Goal: Navigation & Orientation: Find specific page/section

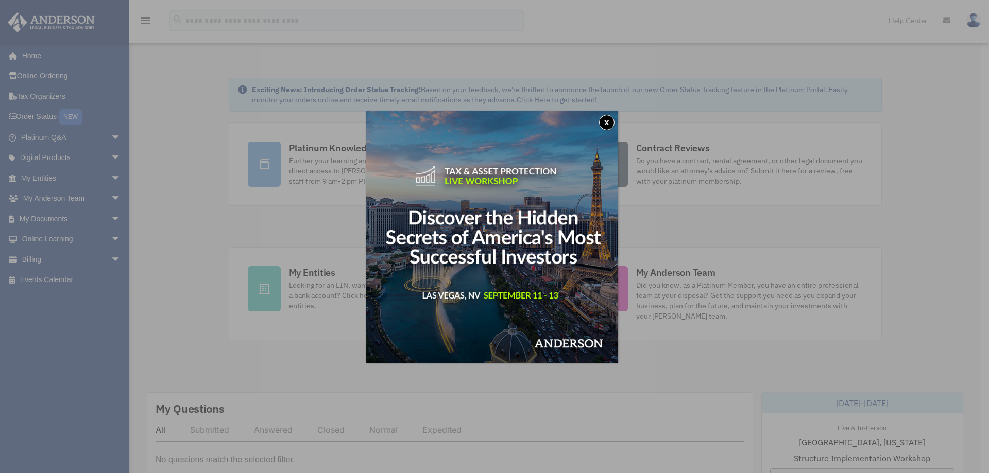
click at [609, 121] on button "x" at bounding box center [606, 122] width 15 height 15
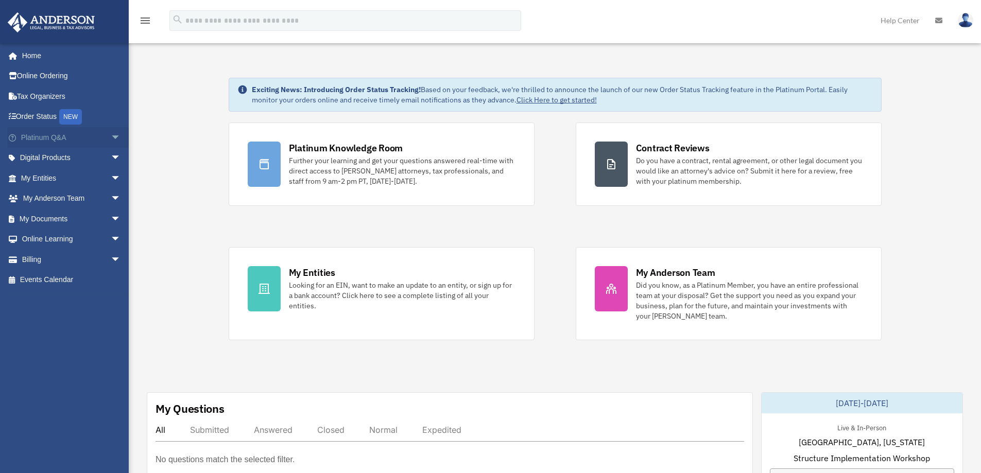
click at [39, 141] on link "Platinum Q&A arrow_drop_down" at bounding box center [71, 137] width 129 height 21
click at [111, 136] on span "arrow_drop_down" at bounding box center [121, 137] width 21 height 21
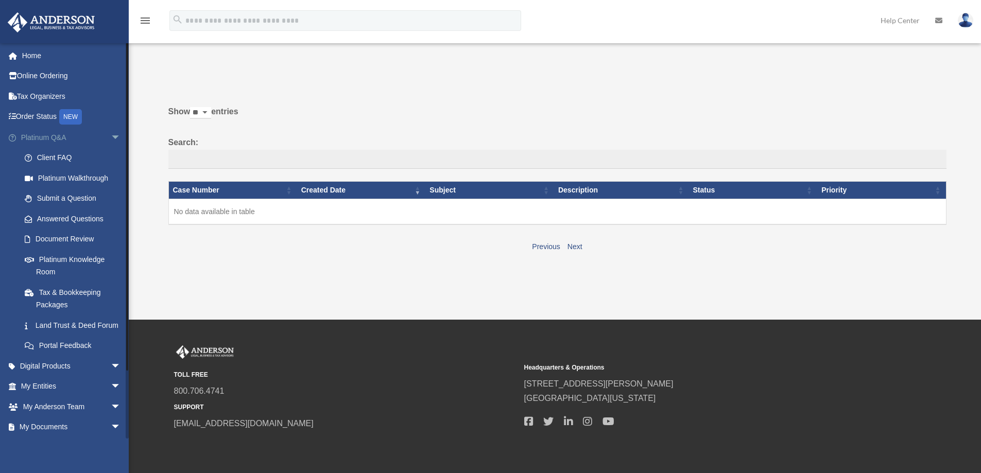
click at [111, 138] on span "arrow_drop_down" at bounding box center [121, 137] width 21 height 21
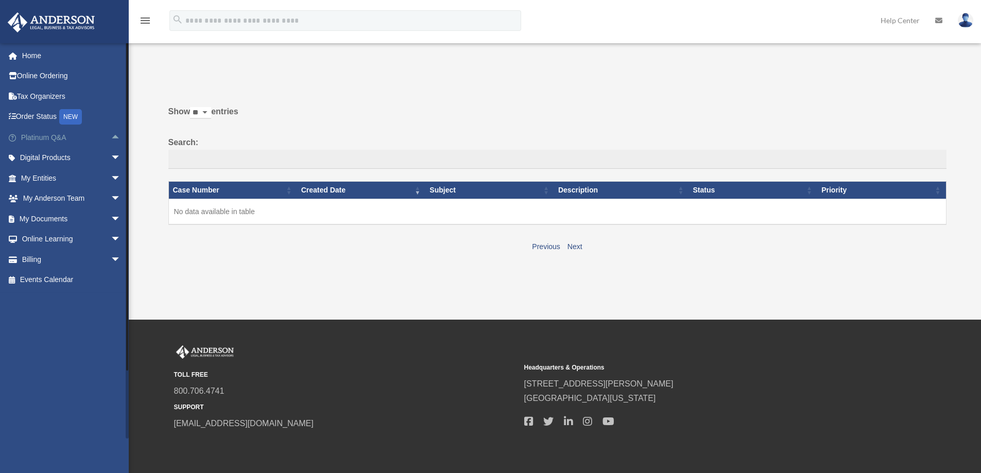
click at [53, 138] on link "Platinum Q&A arrow_drop_up" at bounding box center [71, 137] width 129 height 21
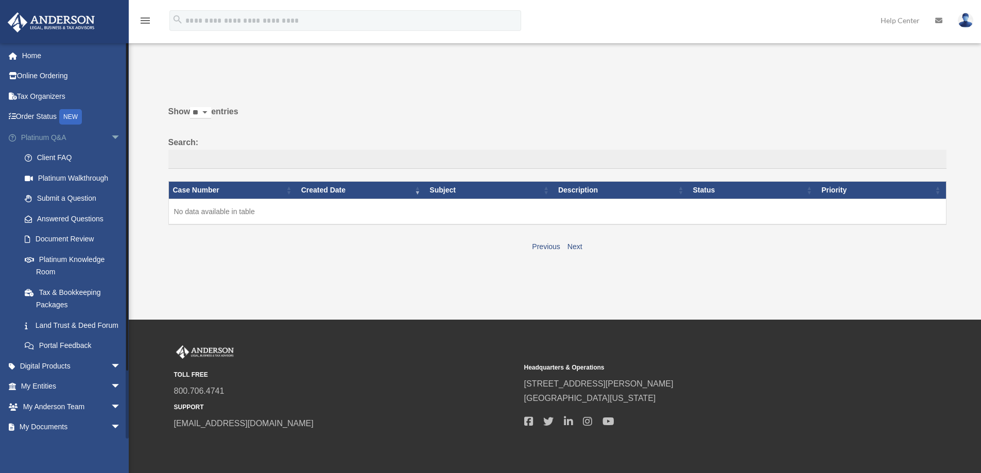
click at [111, 134] on span "arrow_drop_down" at bounding box center [121, 137] width 21 height 21
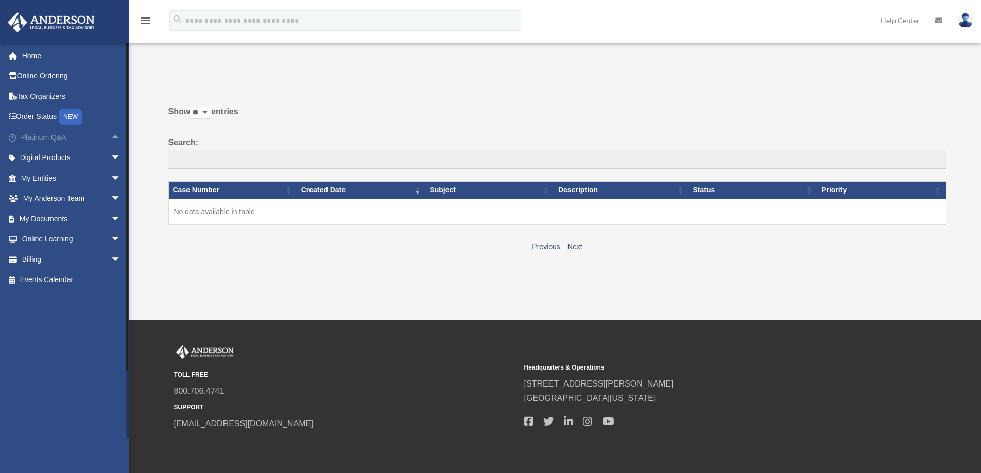
click at [111, 138] on span "arrow_drop_up" at bounding box center [121, 137] width 21 height 21
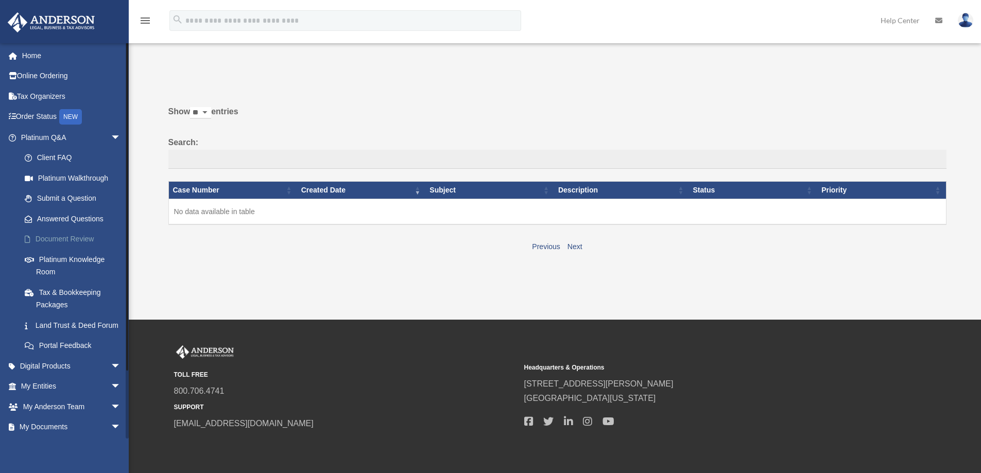
click at [76, 236] on link "Document Review" at bounding box center [75, 239] width 122 height 21
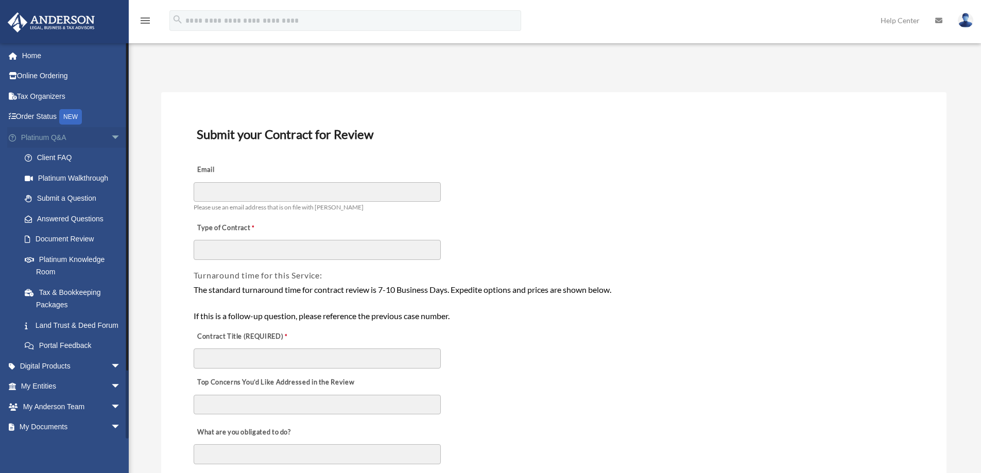
click at [47, 141] on link "Platinum Q&A arrow_drop_down" at bounding box center [71, 137] width 129 height 21
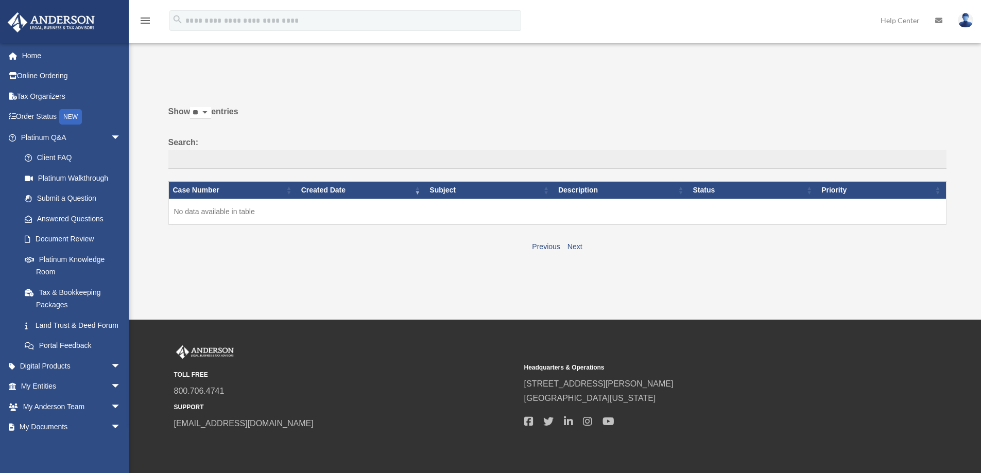
click at [969, 20] on img at bounding box center [965, 20] width 15 height 15
click at [784, 92] on link "Logout" at bounding box center [810, 89] width 103 height 21
